Goal: Task Accomplishment & Management: Use online tool/utility

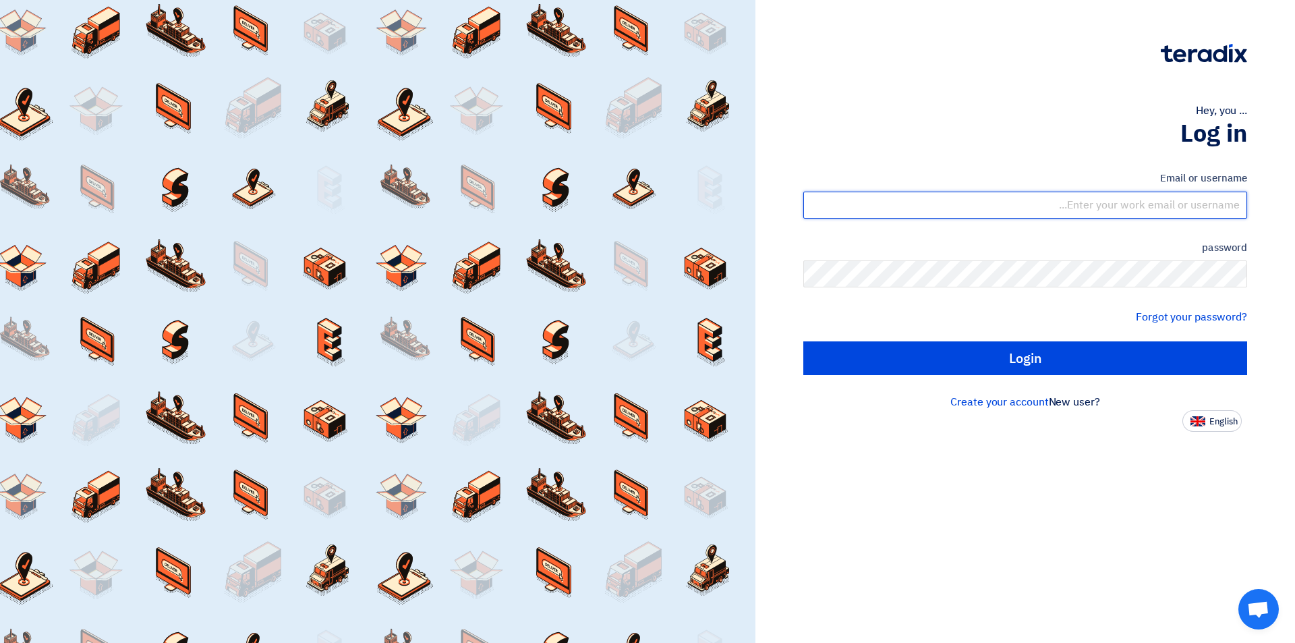
type input "sales@tareeqalkhair.com"
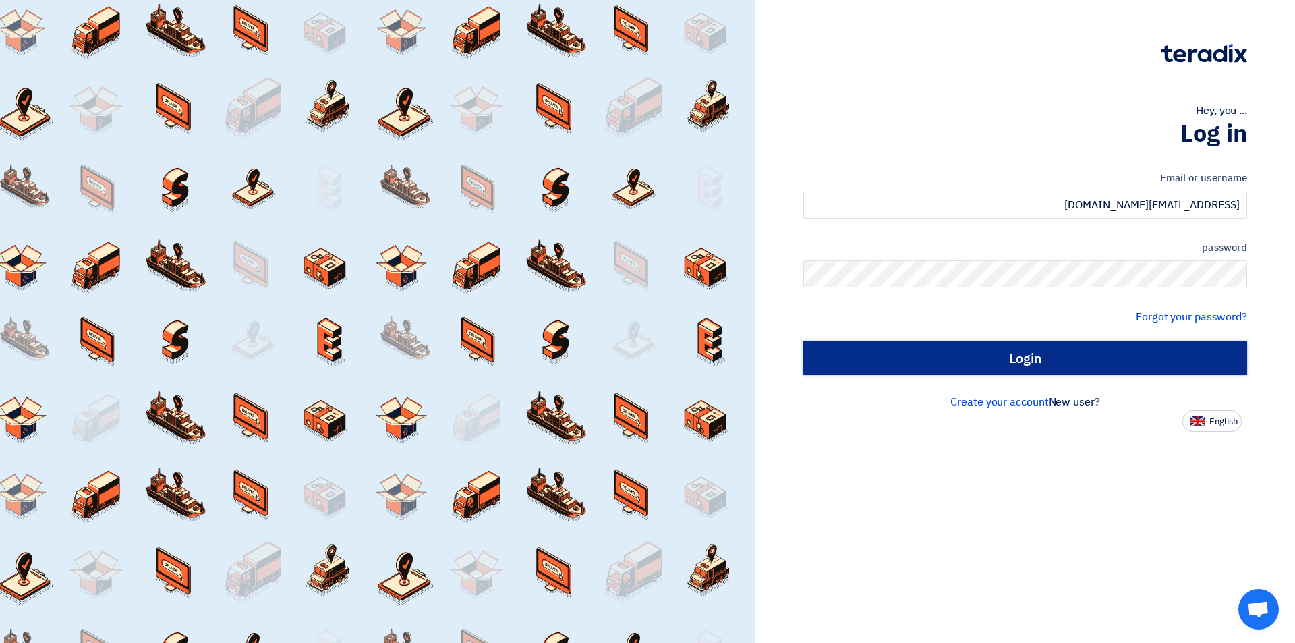
click at [945, 361] on input "Login" at bounding box center [1026, 358] width 444 height 34
type input "Sign in"
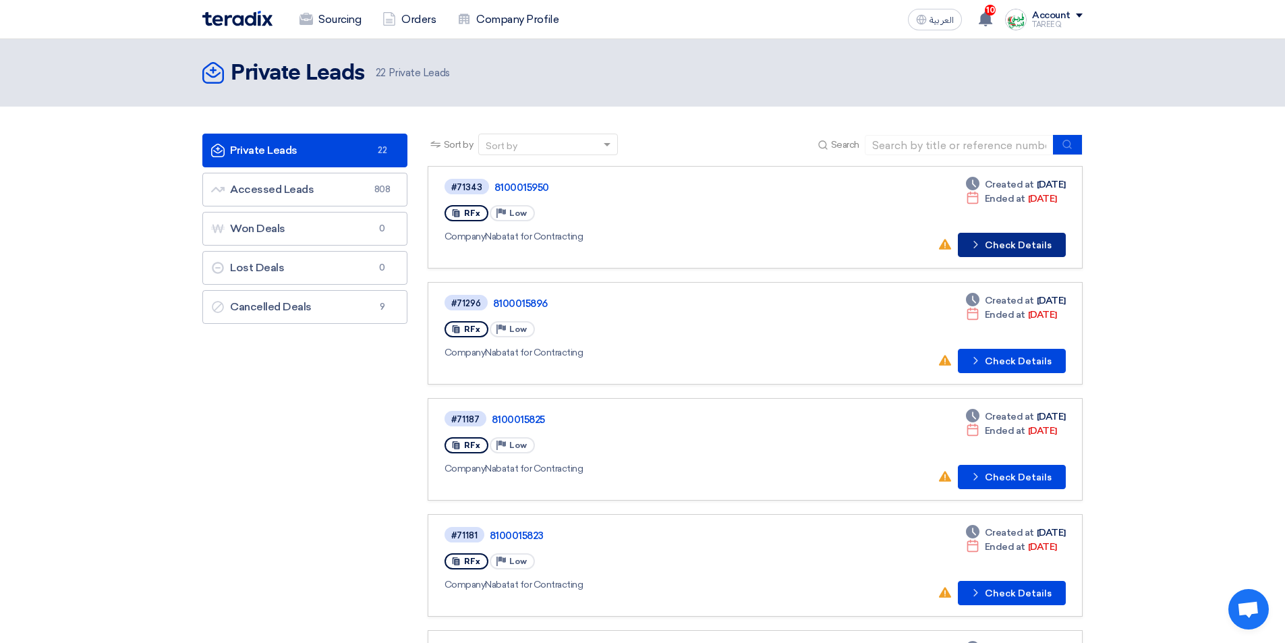
click at [1024, 250] on button "Check details Check Details" at bounding box center [1012, 245] width 108 height 24
